Goal: Find specific page/section

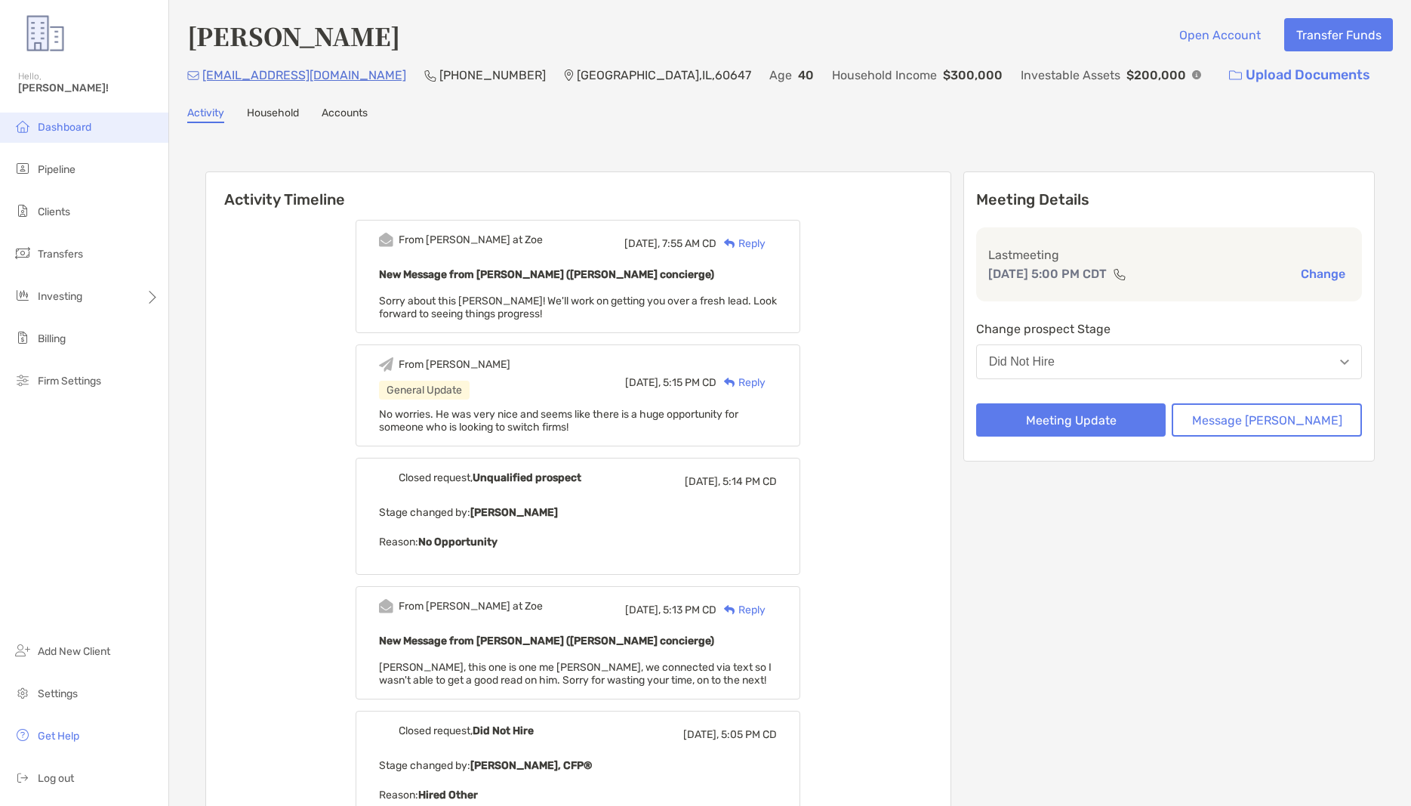
click at [62, 131] on span "Dashboard" at bounding box center [65, 127] width 54 height 13
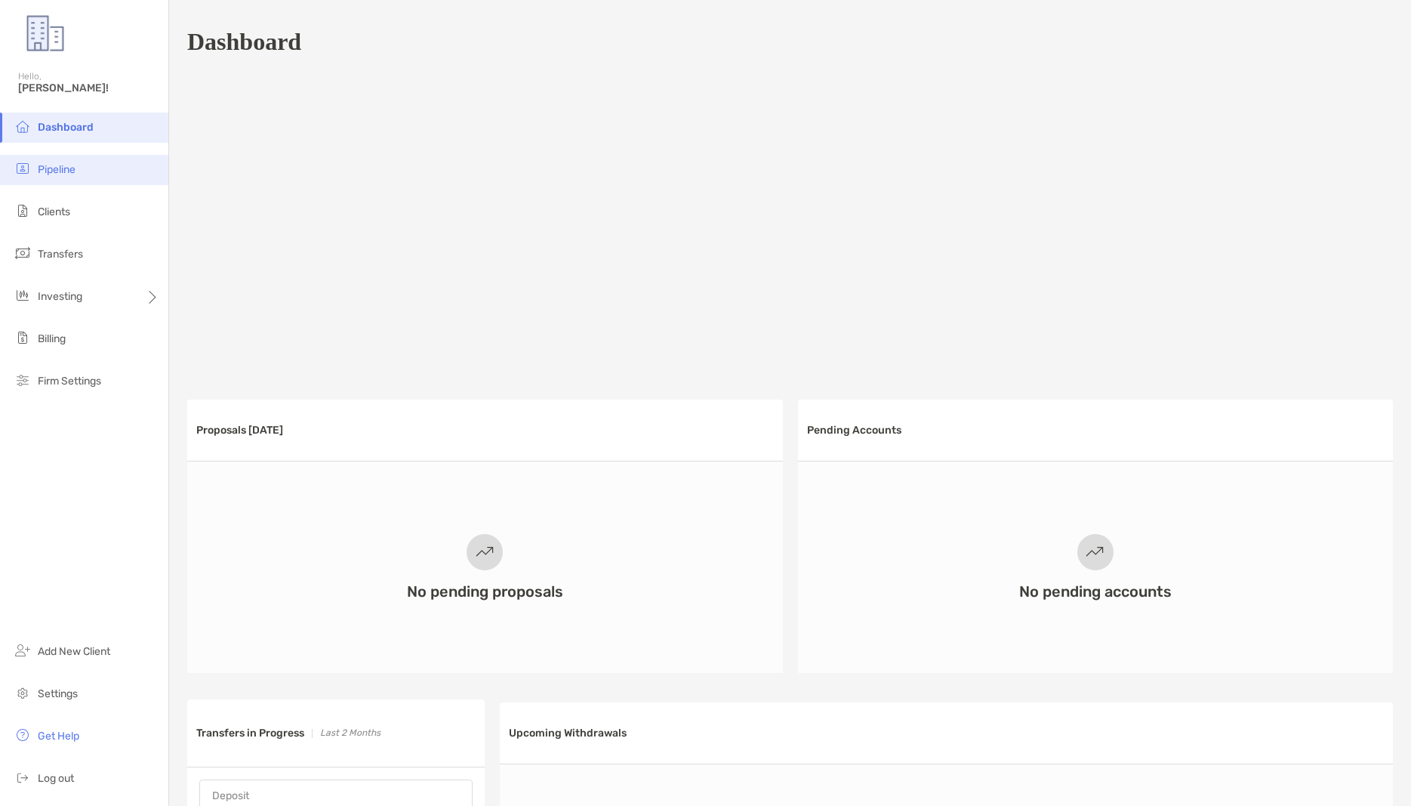
click at [50, 167] on span "Pipeline" at bounding box center [57, 169] width 38 height 13
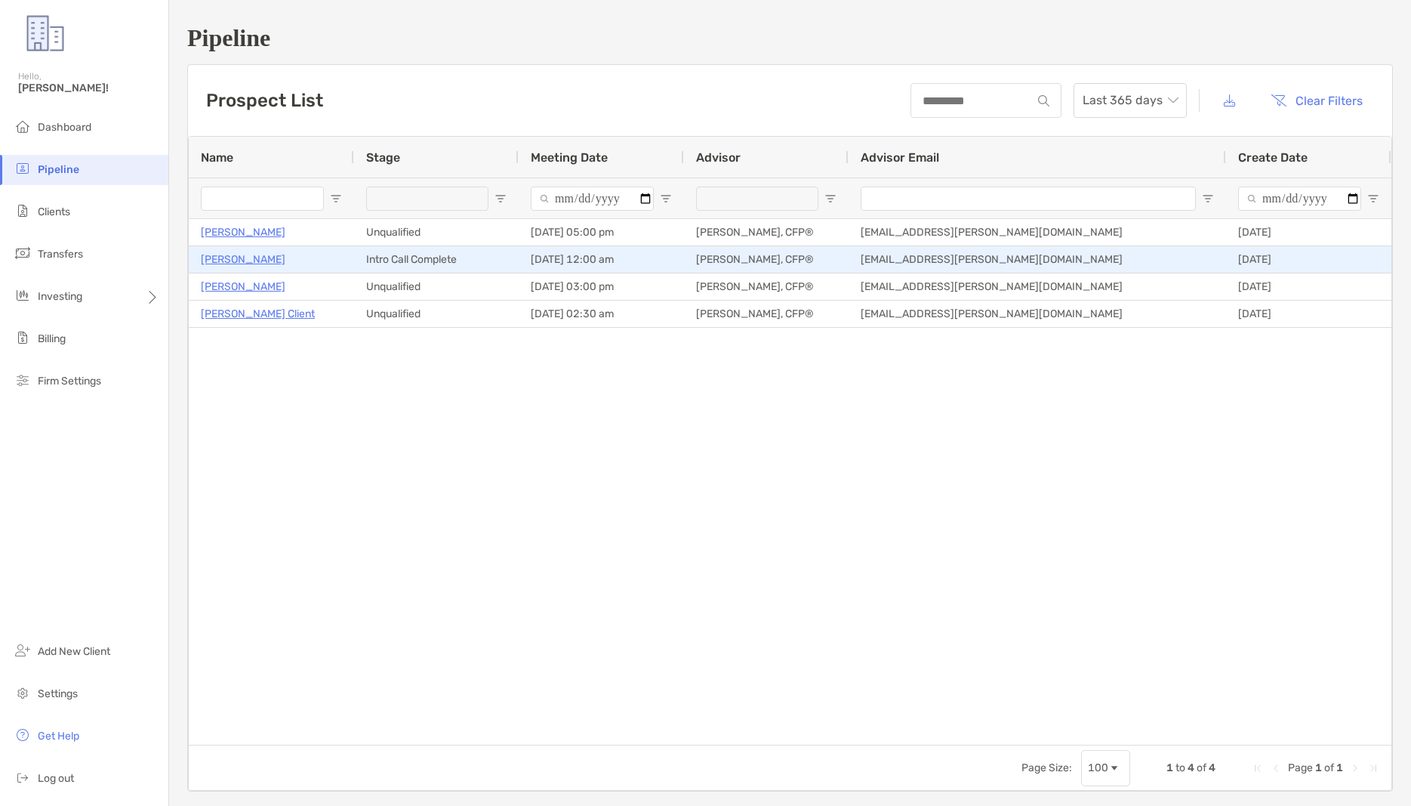
click at [246, 258] on p "[PERSON_NAME]" at bounding box center [243, 259] width 85 height 19
